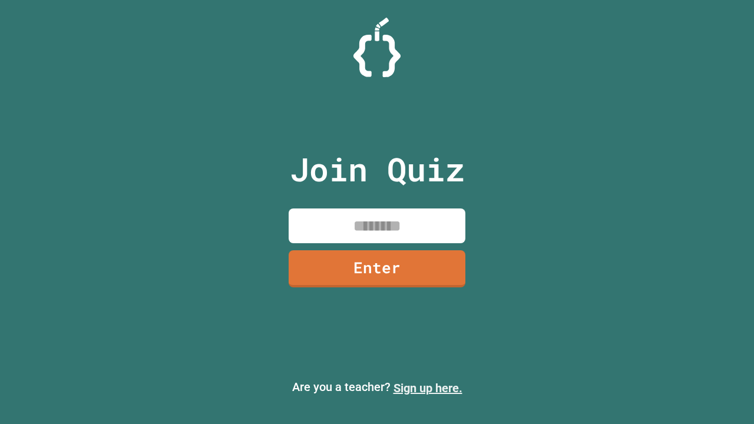
click at [427, 388] on link "Sign up here." at bounding box center [427, 388] width 69 height 14
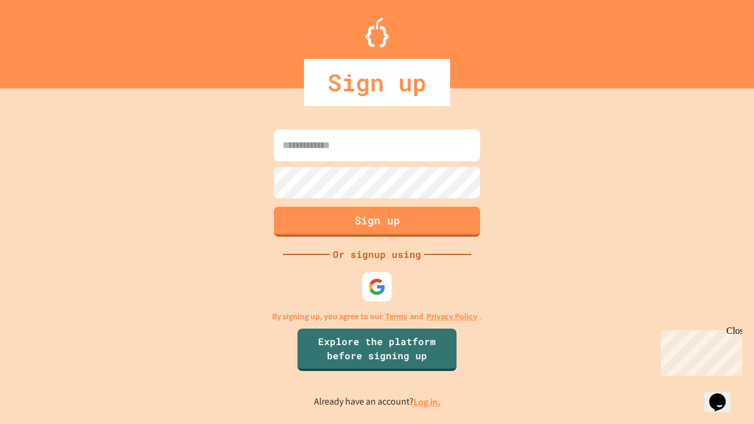
click at [427, 401] on link "Log in." at bounding box center [426, 402] width 27 height 12
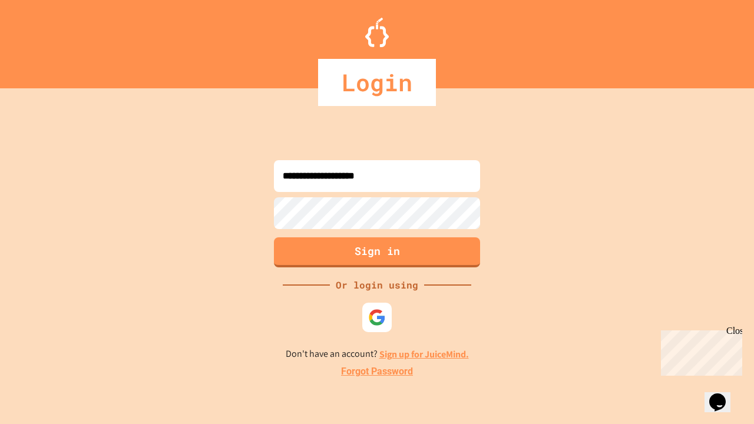
type input "**********"
